Goal: Task Accomplishment & Management: Complete application form

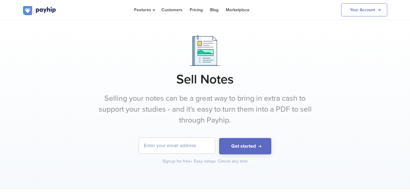
click at [181, 150] on input "email" at bounding box center [177, 146] width 76 height 16
type input "[EMAIL_ADDRESS][DOMAIN_NAME]"
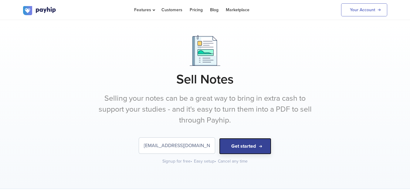
click at [233, 147] on button "Get started" at bounding box center [245, 146] width 52 height 17
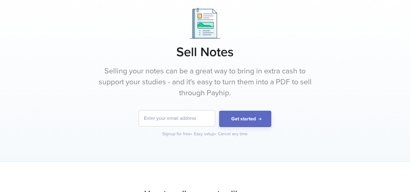
scroll to position [28, 0]
click at [167, 121] on input "email" at bounding box center [177, 118] width 76 height 16
type input "[EMAIL_ADDRESS][DOMAIN_NAME]"
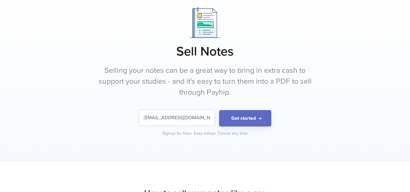
scroll to position [0, 0]
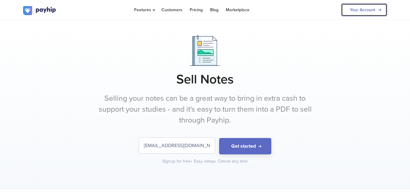
click at [360, 8] on link "Your Account" at bounding box center [364, 9] width 46 height 13
